Goal: Task Accomplishment & Management: Manage account settings

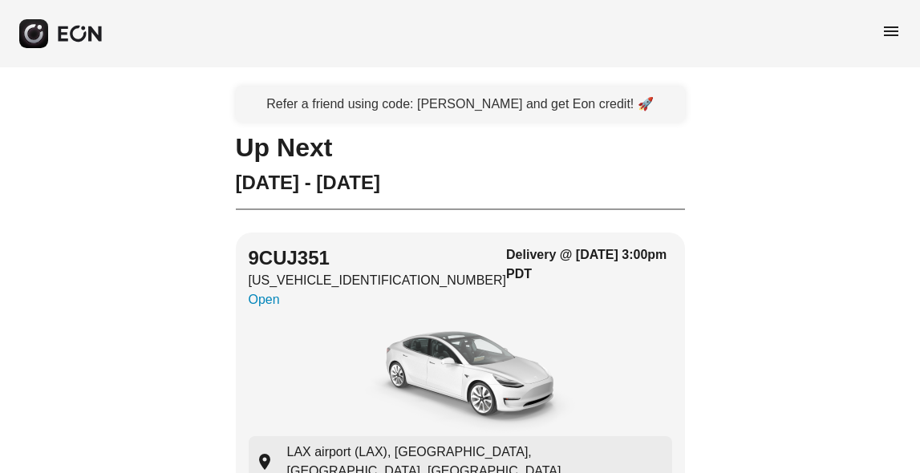
click at [894, 29] on span "menu" at bounding box center [890, 31] width 19 height 19
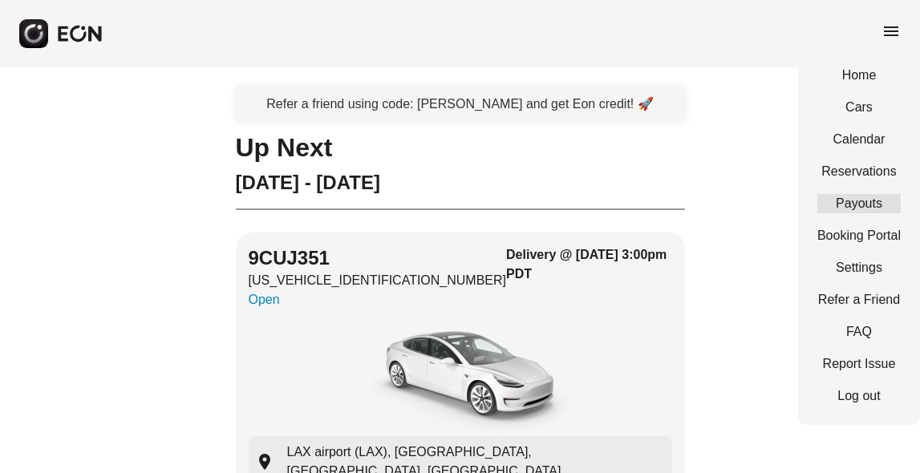
click at [858, 196] on link "Payouts" at bounding box center [858, 203] width 83 height 19
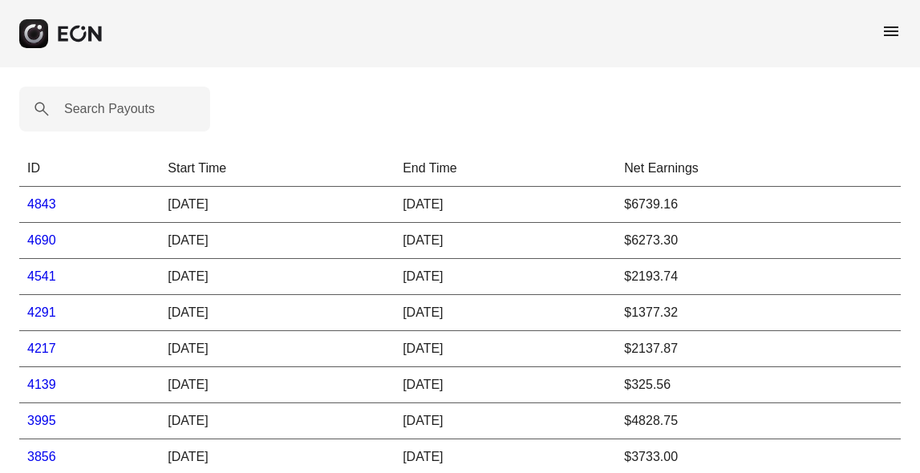
click at [51, 201] on link "4843" at bounding box center [41, 204] width 29 height 14
